Goal: Information Seeking & Learning: Compare options

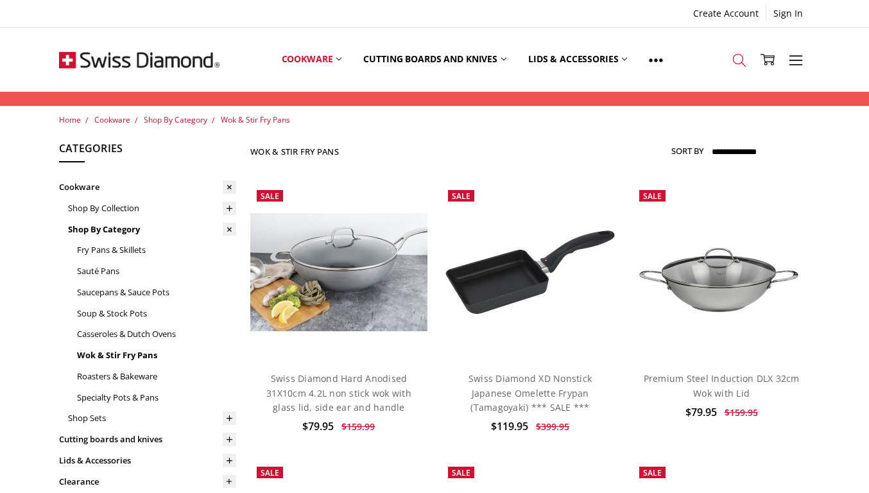
click at [742, 59] on icon at bounding box center [739, 60] width 14 height 14
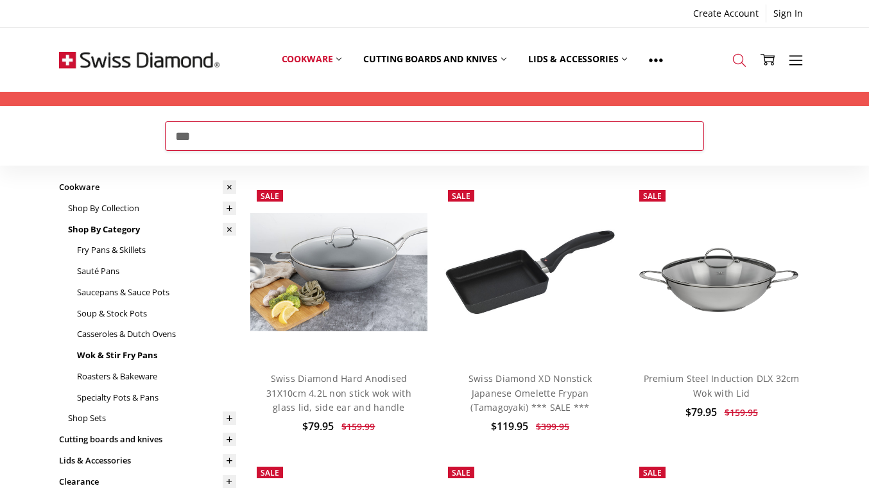
type input "***"
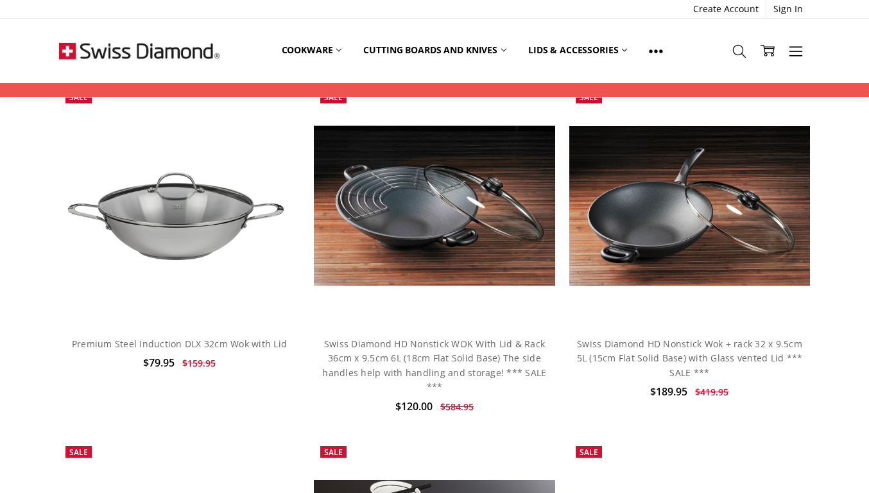
scroll to position [381, 0]
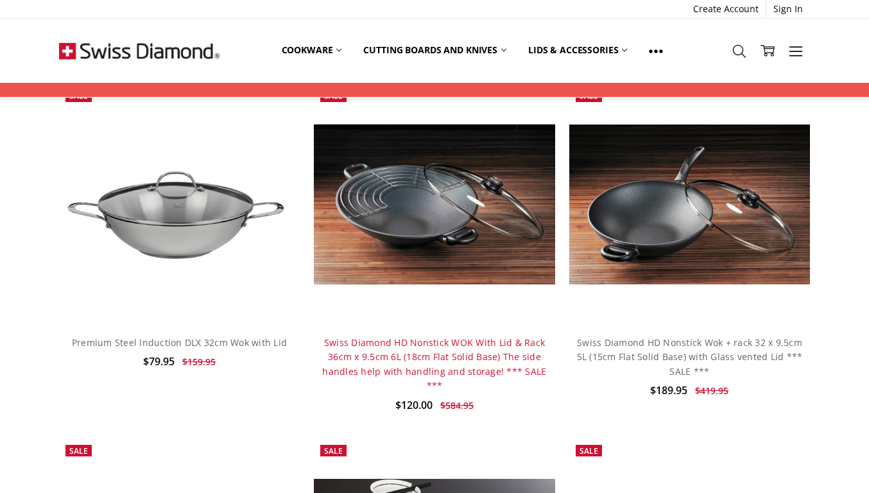
click at [406, 360] on link "Swiss Diamond HD Nonstick WOK With Lid & Rack 36cm x 9.5cm 6L (18cm Flat Solid …" at bounding box center [434, 363] width 224 height 55
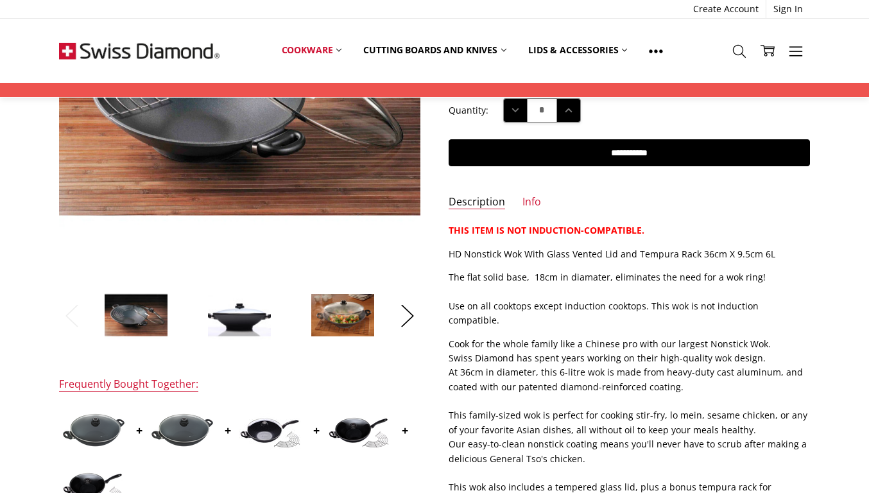
scroll to position [241, 0]
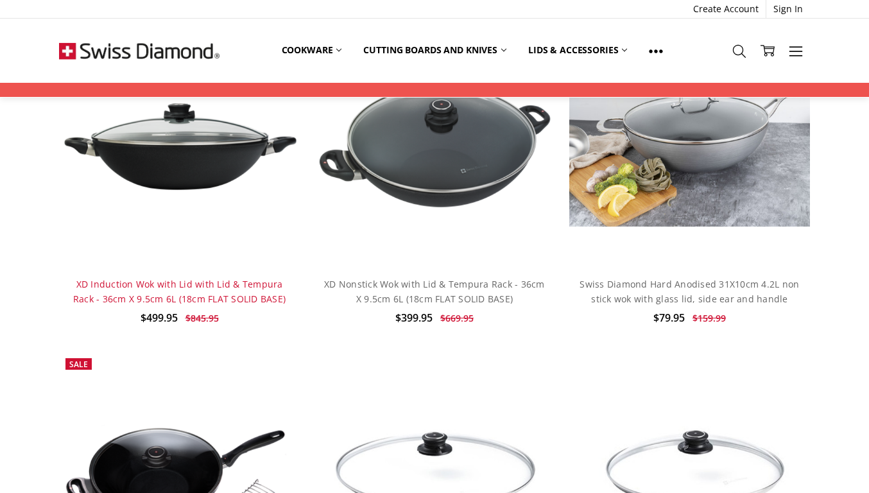
scroll to position [1107, 0]
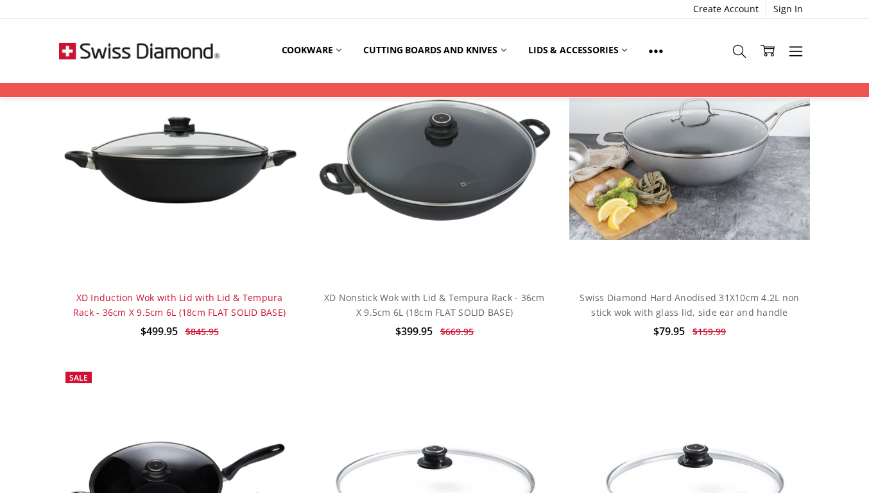
click at [190, 306] on link "XD Induction Wok with Lid with Lid & Tempura Rack - 36cm X 9.5cm 6L (18cm FLAT …" at bounding box center [179, 304] width 212 height 26
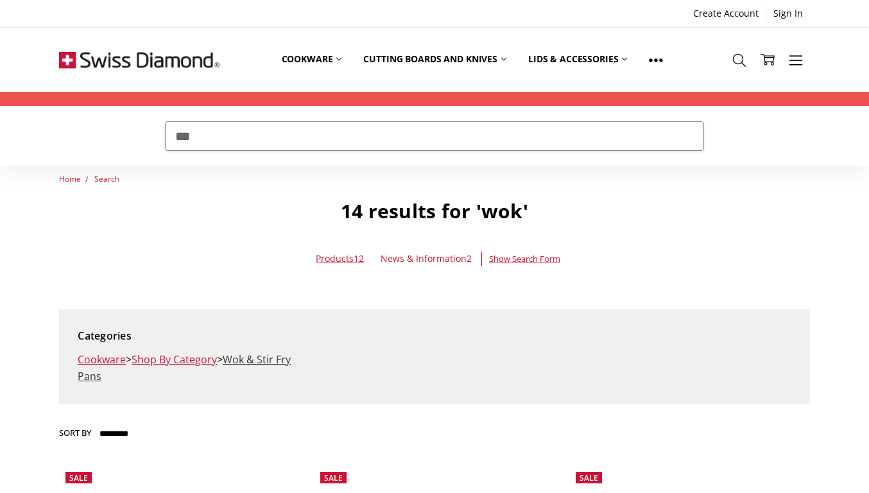
click at [261, 359] on link "Wok & Stir Fry Pans" at bounding box center [184, 367] width 213 height 31
